Goal: Feedback & Contribution: Leave review/rating

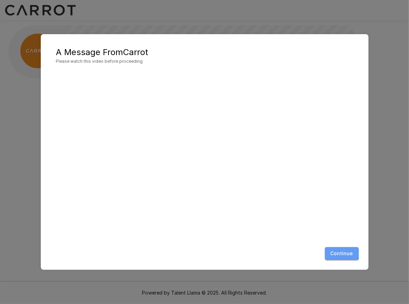
click at [342, 252] on button "Continue" at bounding box center [342, 253] width 34 height 13
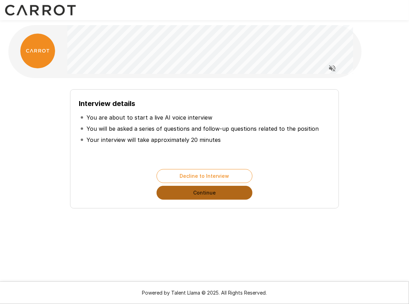
click at [214, 193] on button "Continue" at bounding box center [205, 193] width 96 height 14
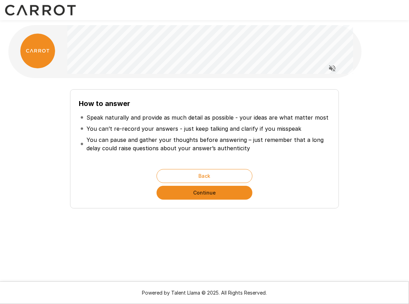
click at [214, 193] on button "Continue" at bounding box center [205, 193] width 96 height 14
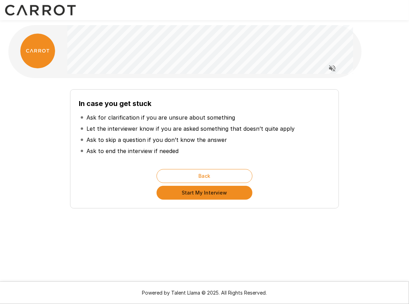
click at [214, 193] on button "Start My Interview" at bounding box center [205, 193] width 96 height 14
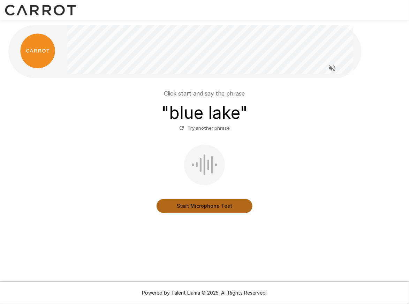
click at [216, 207] on button "Start Microphone Test" at bounding box center [205, 206] width 96 height 14
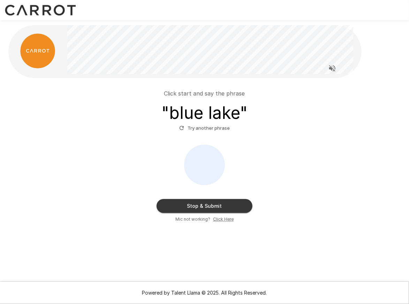
click at [215, 209] on button "Stop & Submit" at bounding box center [205, 206] width 96 height 14
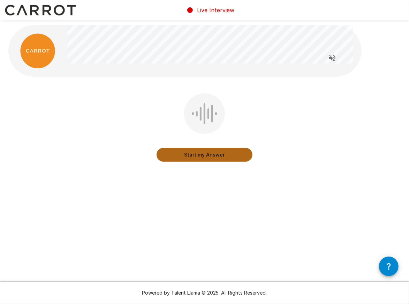
click at [201, 156] on button "Start my Answer" at bounding box center [205, 155] width 96 height 14
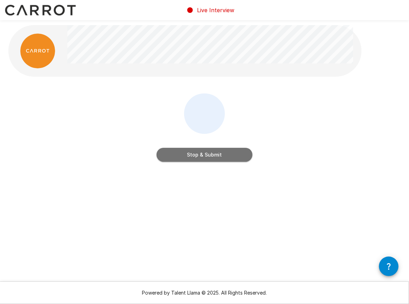
click at [227, 155] on button "Stop & Submit" at bounding box center [205, 155] width 96 height 14
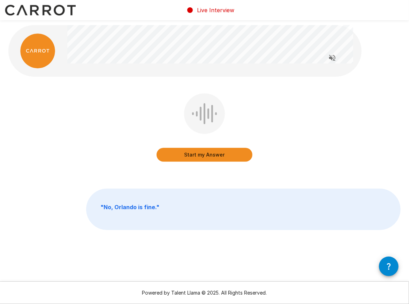
click at [209, 157] on button "Start my Answer" at bounding box center [205, 155] width 96 height 14
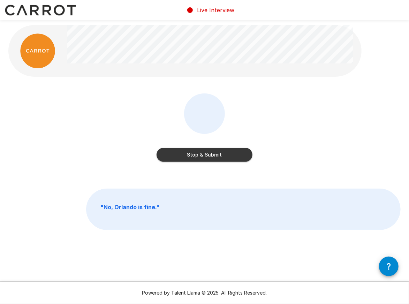
click at [216, 151] on button "Stop & Submit" at bounding box center [205, 155] width 96 height 14
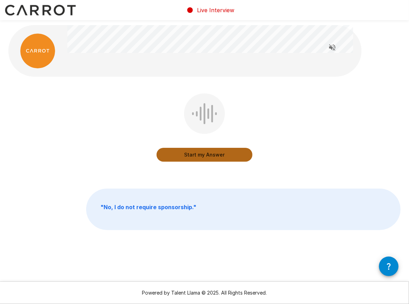
click at [222, 153] on button "Start my Answer" at bounding box center [205, 155] width 96 height 14
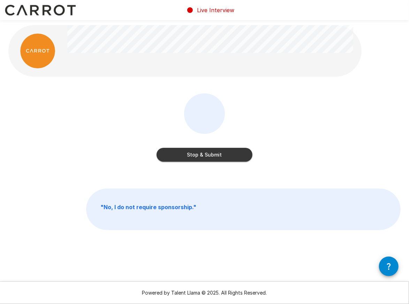
click at [239, 150] on button "Stop & Submit" at bounding box center [205, 155] width 96 height 14
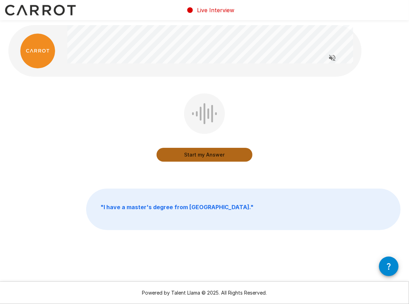
click at [203, 154] on button "Start my Answer" at bounding box center [205, 155] width 96 height 14
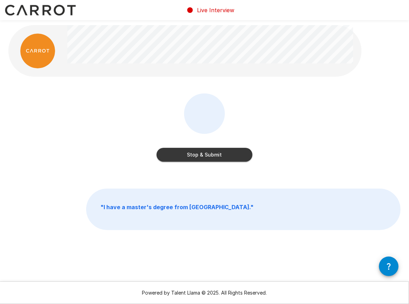
click at [209, 154] on button "Stop & Submit" at bounding box center [205, 155] width 96 height 14
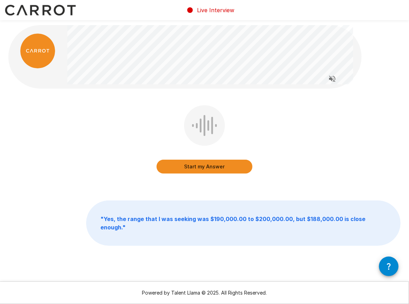
click at [217, 167] on button "Start my Answer" at bounding box center [205, 167] width 96 height 14
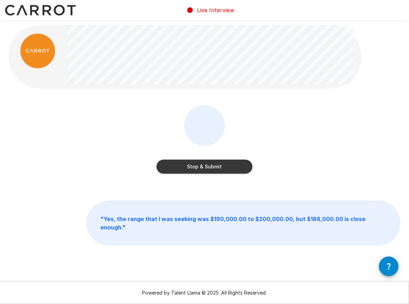
click at [221, 168] on button "Stop & Submit" at bounding box center [205, 167] width 96 height 14
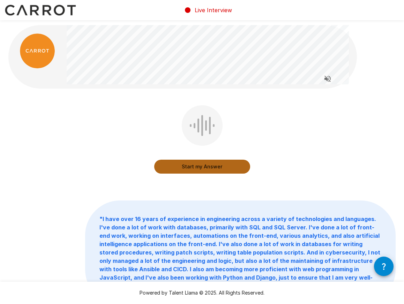
click at [200, 168] on button "Start my Answer" at bounding box center [202, 167] width 96 height 14
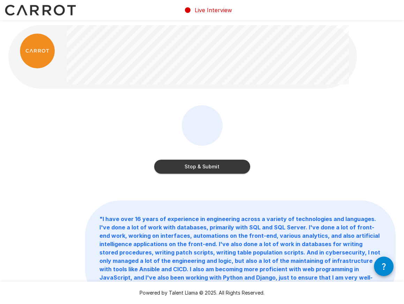
click at [191, 165] on button "Stop & Submit" at bounding box center [202, 167] width 96 height 14
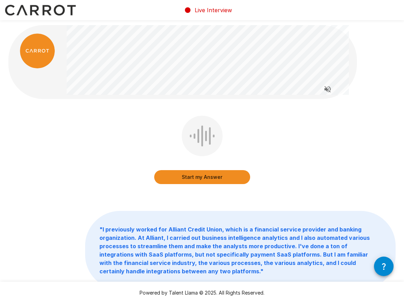
click at [185, 176] on button "Start my Answer" at bounding box center [202, 177] width 96 height 14
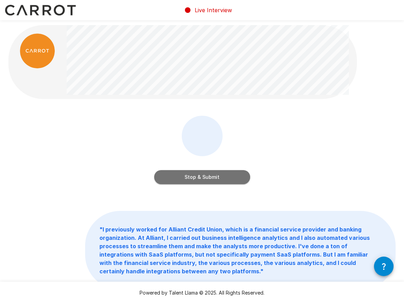
click at [186, 175] on button "Stop & Submit" at bounding box center [202, 177] width 96 height 14
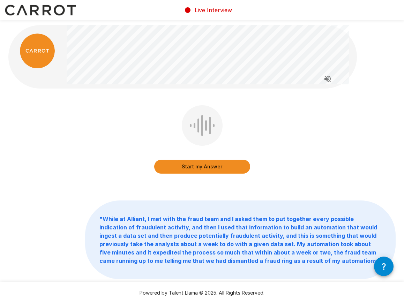
click at [204, 165] on button "Start my Answer" at bounding box center [202, 167] width 96 height 14
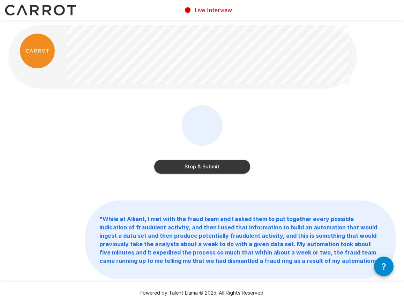
click at [236, 164] on button "Stop & Submit" at bounding box center [202, 167] width 96 height 14
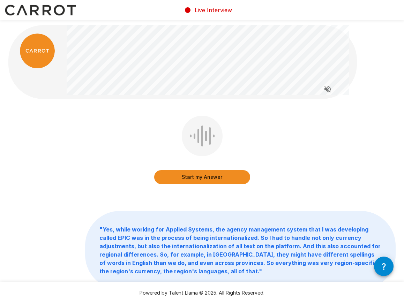
click at [218, 179] on button "Start my Answer" at bounding box center [202, 177] width 96 height 14
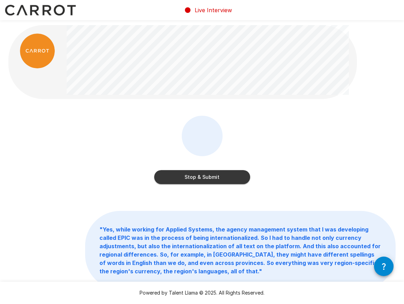
click at [222, 176] on button "Stop & Submit" at bounding box center [202, 177] width 96 height 14
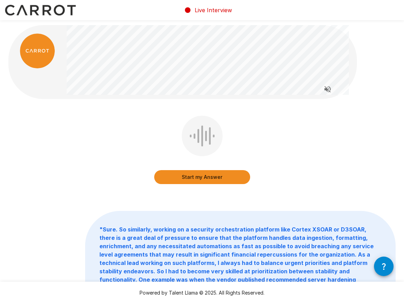
click at [217, 175] on button "Start my Answer" at bounding box center [202, 177] width 96 height 14
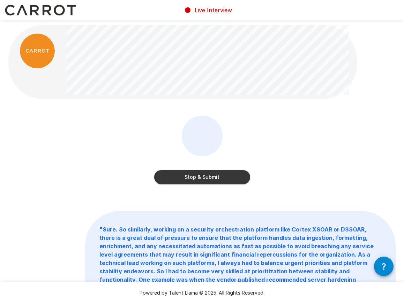
click at [220, 178] on button "Stop & Submit" at bounding box center [202, 177] width 96 height 14
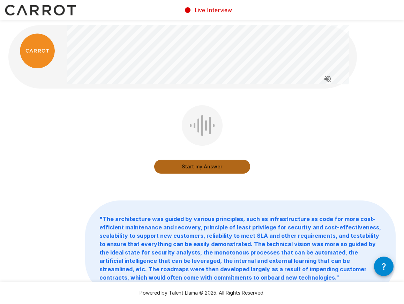
click at [228, 166] on button "Start my Answer" at bounding box center [202, 167] width 96 height 14
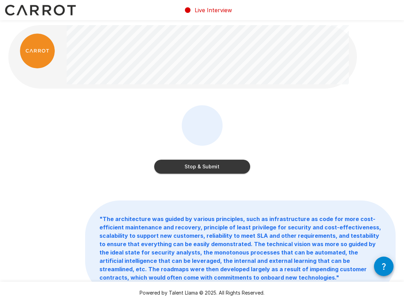
click at [213, 166] on button "Stop & Submit" at bounding box center [202, 167] width 96 height 14
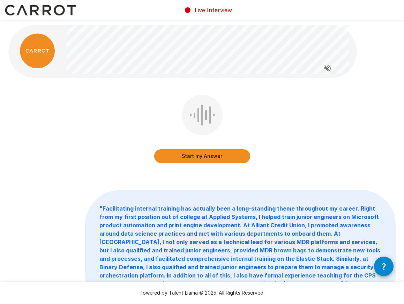
click at [225, 157] on button "Start my Answer" at bounding box center [202, 156] width 96 height 14
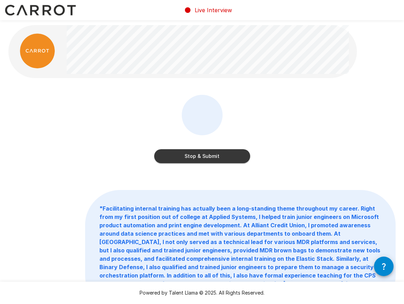
click at [215, 154] on button "Stop & Submit" at bounding box center [202, 156] width 96 height 14
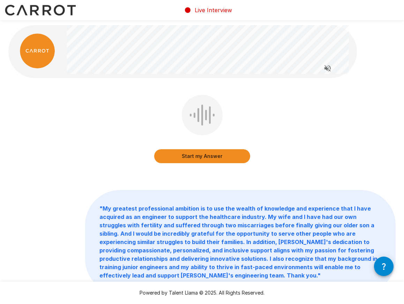
click at [209, 154] on button "Start my Answer" at bounding box center [202, 156] width 96 height 14
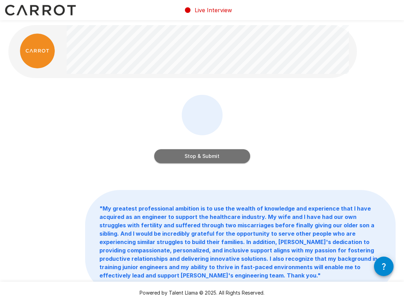
click at [227, 161] on button "Stop & Submit" at bounding box center [202, 156] width 96 height 14
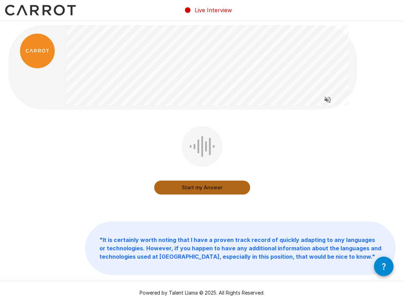
click at [226, 188] on button "Start my Answer" at bounding box center [202, 188] width 96 height 14
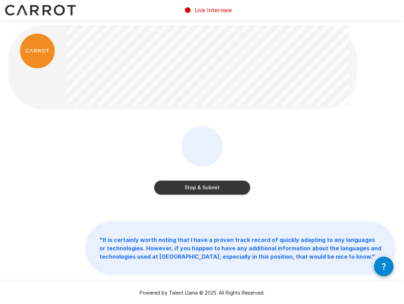
click at [239, 186] on button "Stop & Submit" at bounding box center [202, 188] width 96 height 14
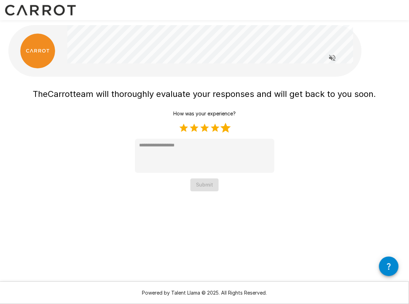
click at [228, 128] on label "5 Stars" at bounding box center [225, 128] width 10 height 10
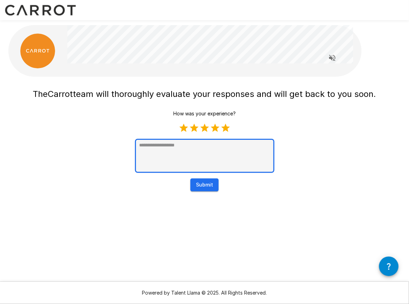
click at [191, 162] on textarea at bounding box center [205, 156] width 140 height 34
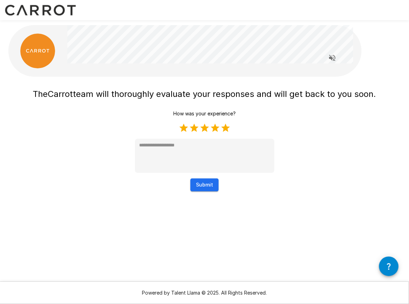
type textarea "*"
click at [206, 182] on button "Submit" at bounding box center [204, 185] width 28 height 13
